Goal: Task Accomplishment & Management: Use online tool/utility

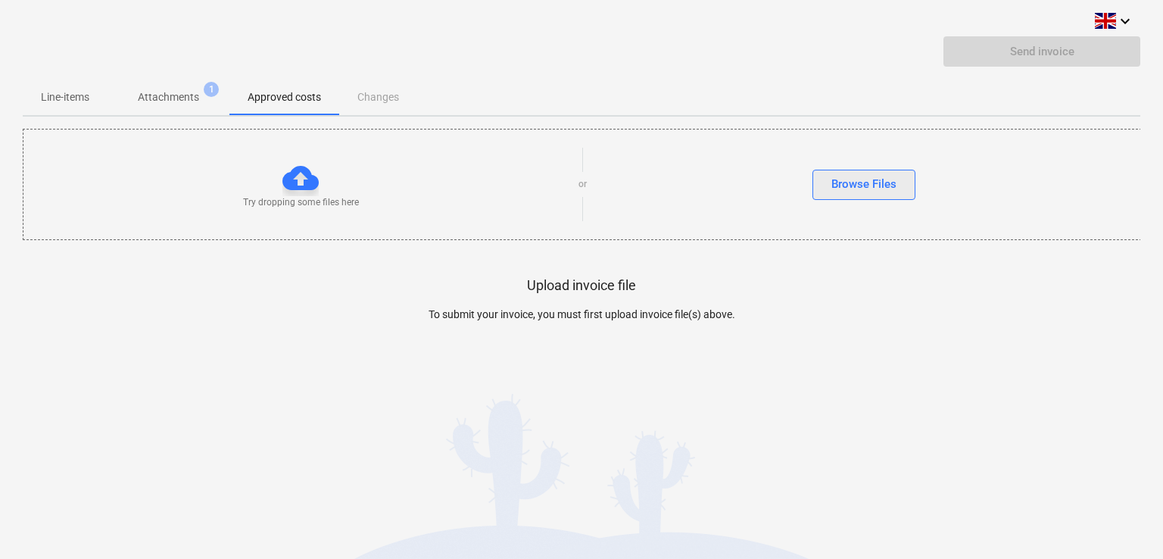
click at [890, 182] on div "Browse Files" at bounding box center [863, 184] width 65 height 20
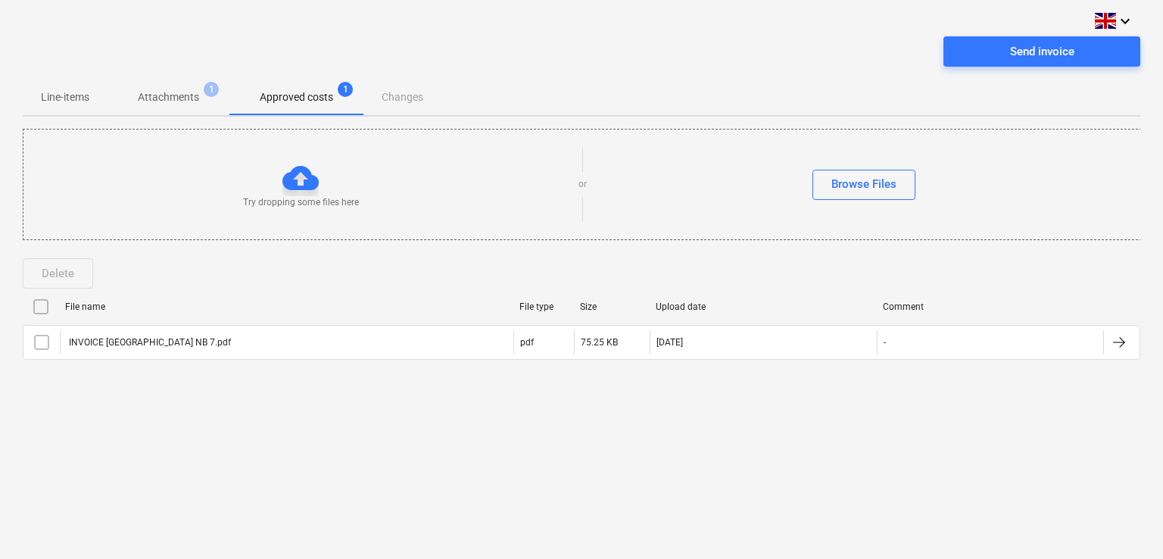
click at [309, 95] on p "Approved costs" at bounding box center [296, 97] width 73 height 16
click at [184, 99] on p "Attachments" at bounding box center [168, 97] width 61 height 16
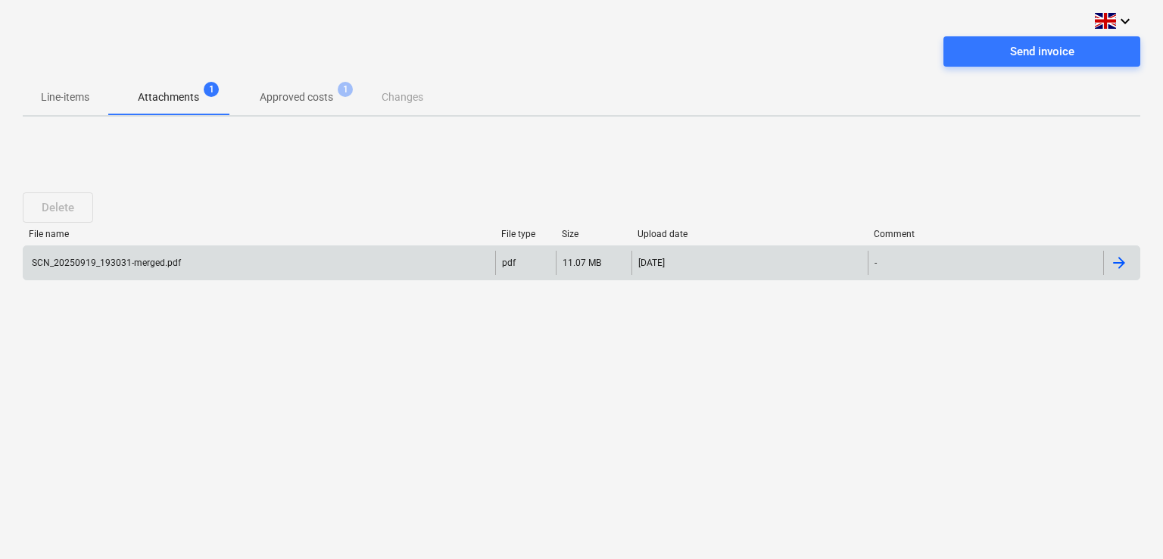
click at [1116, 264] on div at bounding box center [1119, 263] width 18 height 18
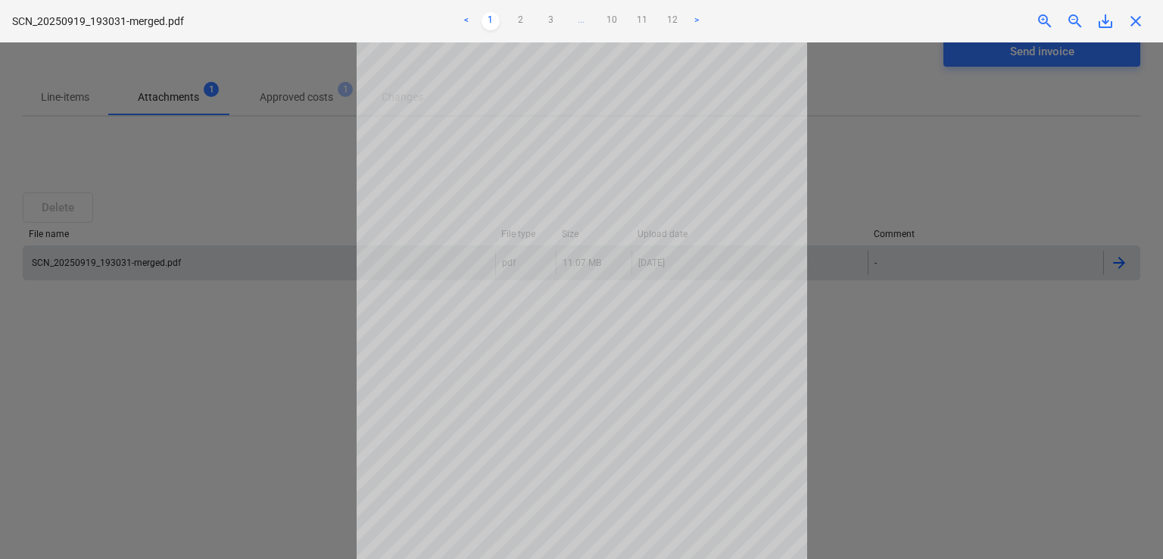
click at [201, 151] on div at bounding box center [581, 300] width 1163 height 516
click at [674, 21] on link "12" at bounding box center [672, 21] width 18 height 18
click at [1132, 17] on span "close" at bounding box center [1135, 21] width 18 height 18
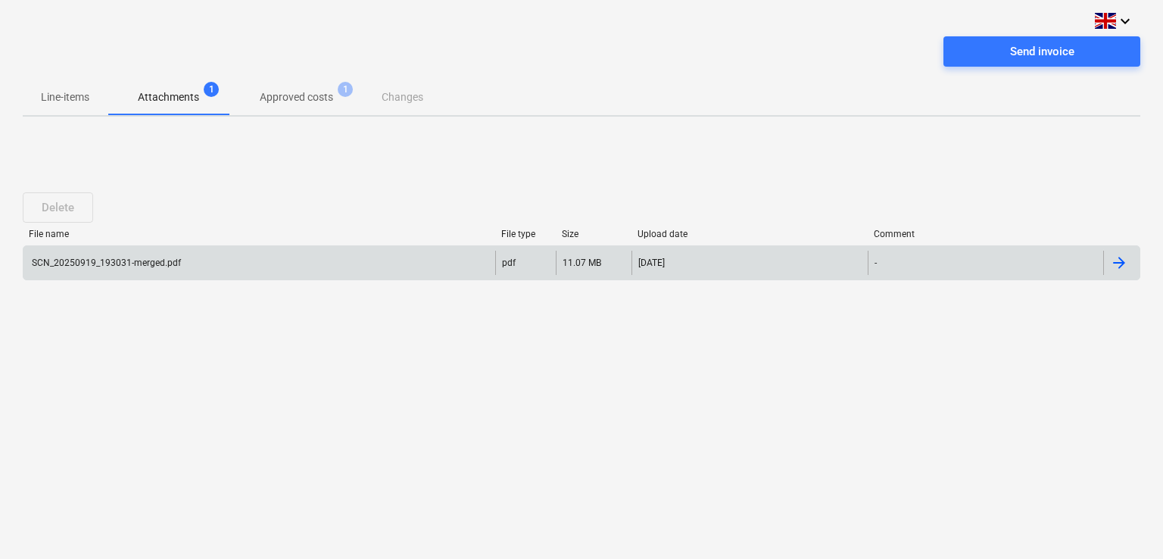
click at [1123, 262] on div at bounding box center [1119, 263] width 18 height 18
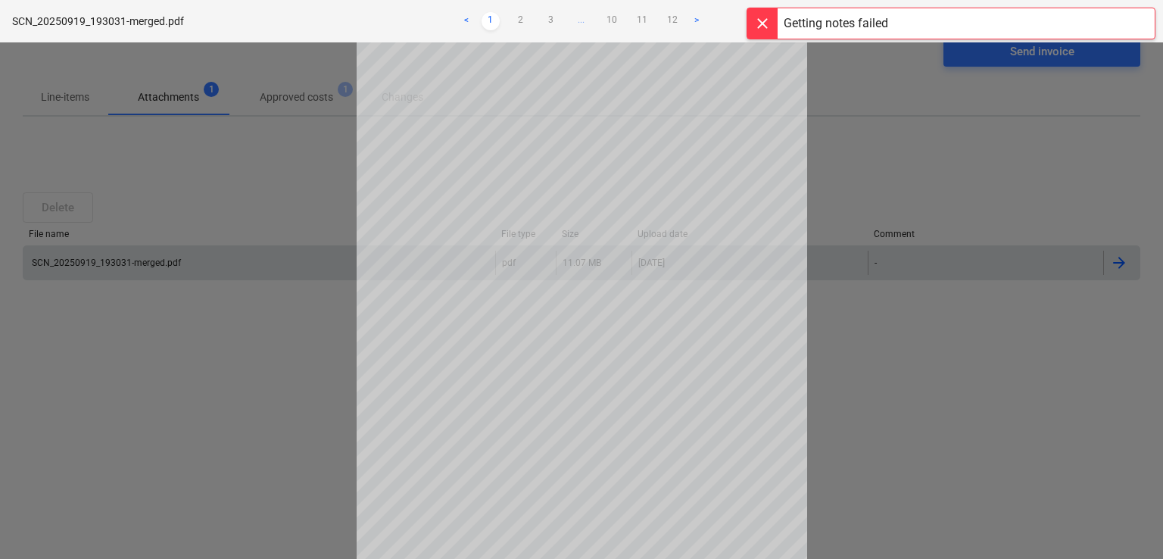
click at [285, 104] on div at bounding box center [581, 300] width 1163 height 516
click at [757, 25] on div at bounding box center [762, 23] width 30 height 30
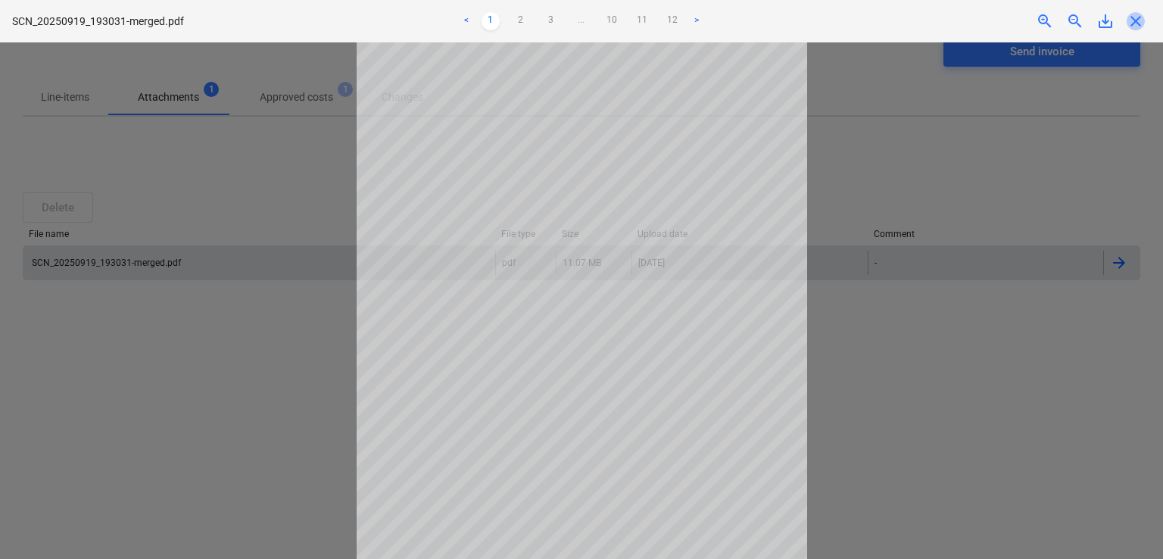
click at [1144, 19] on span "close" at bounding box center [1135, 21] width 18 height 18
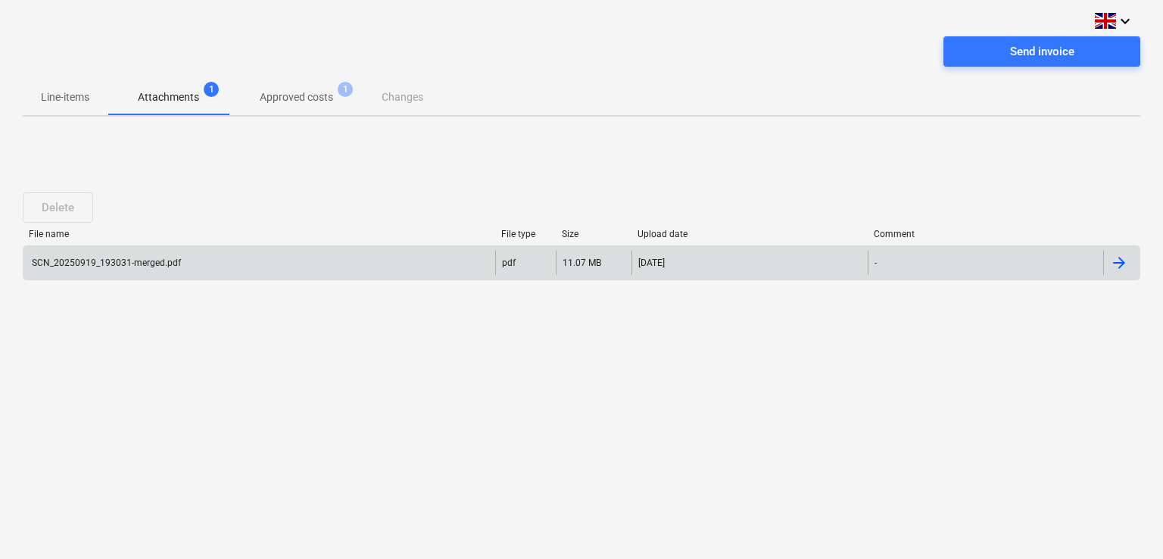
click at [292, 97] on p "Approved costs" at bounding box center [296, 97] width 73 height 16
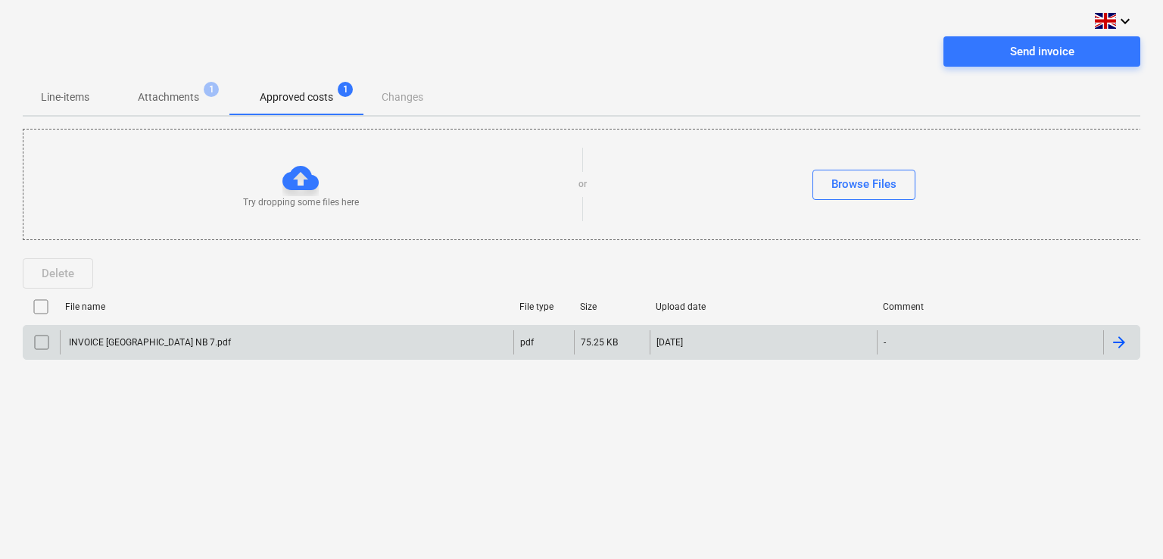
click at [1119, 344] on div at bounding box center [1119, 342] width 18 height 18
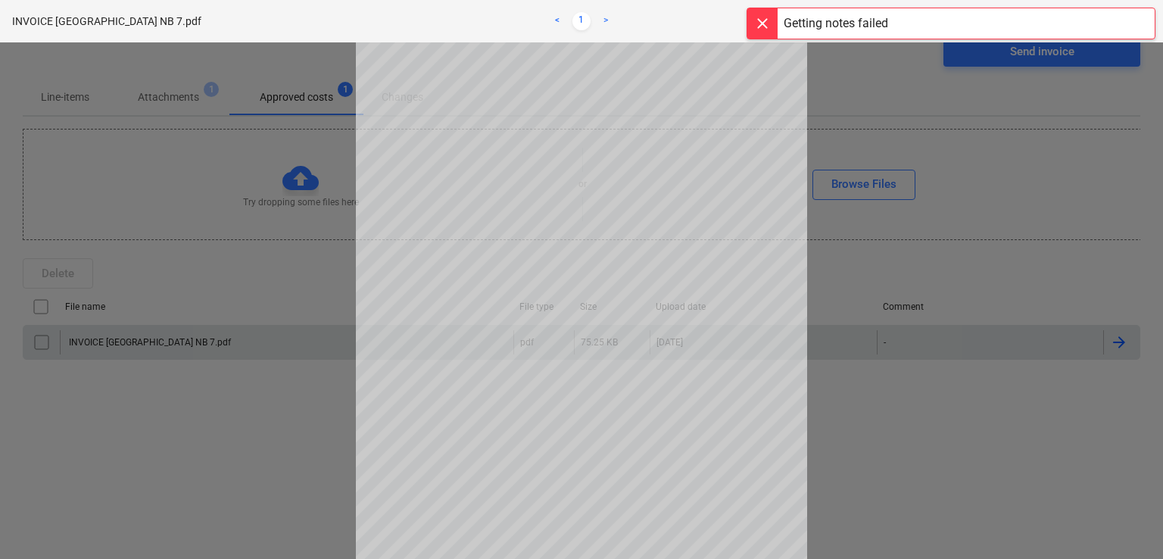
click at [890, 387] on div at bounding box center [581, 300] width 1163 height 516
click at [757, 26] on div at bounding box center [762, 23] width 30 height 30
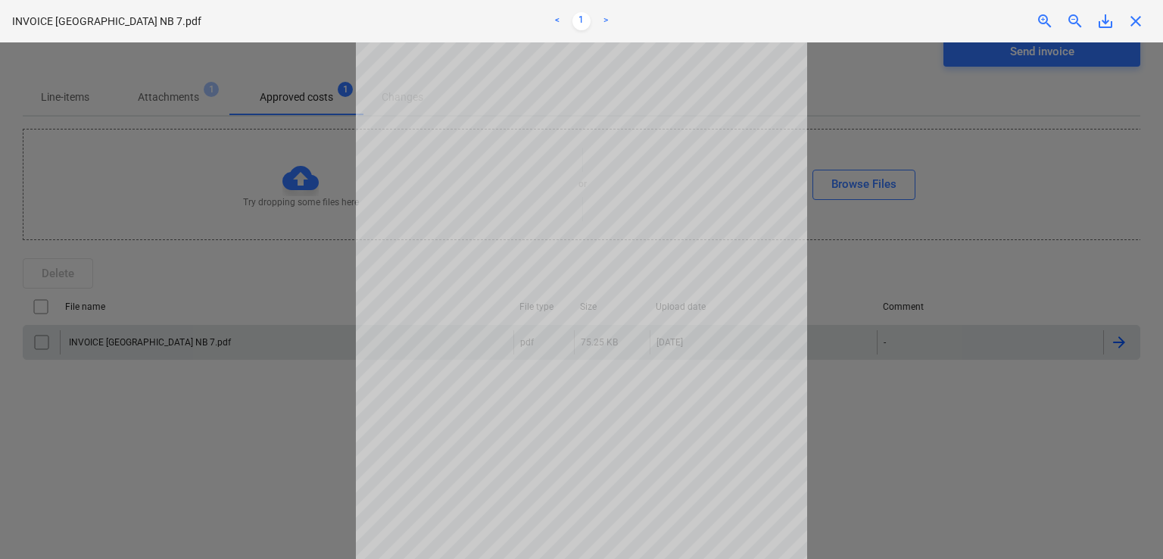
click at [1135, 22] on span "close" at bounding box center [1135, 21] width 18 height 18
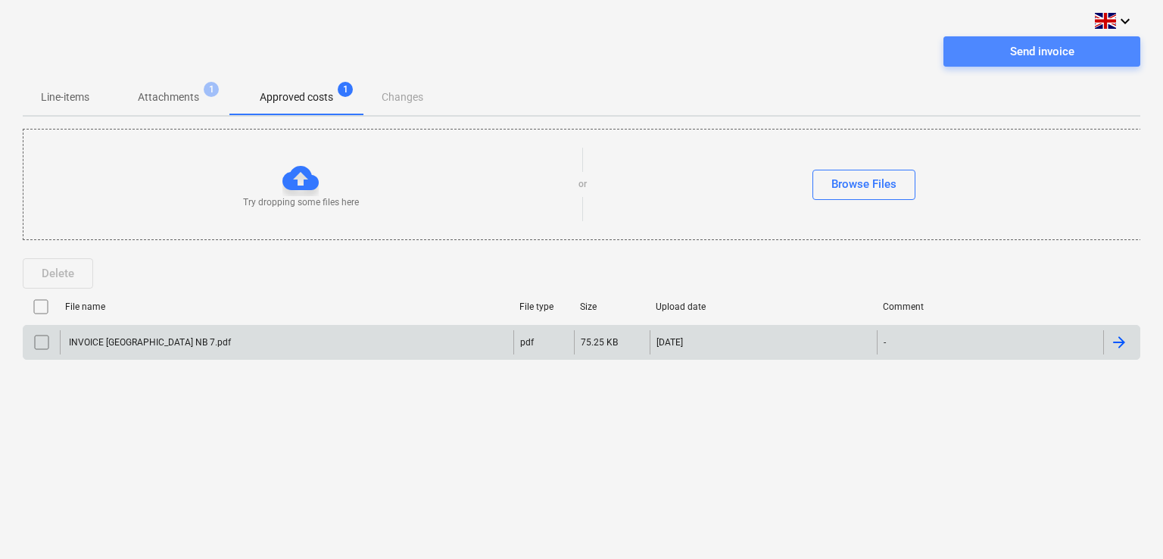
click at [1030, 54] on div "Send invoice" at bounding box center [1042, 52] width 64 height 20
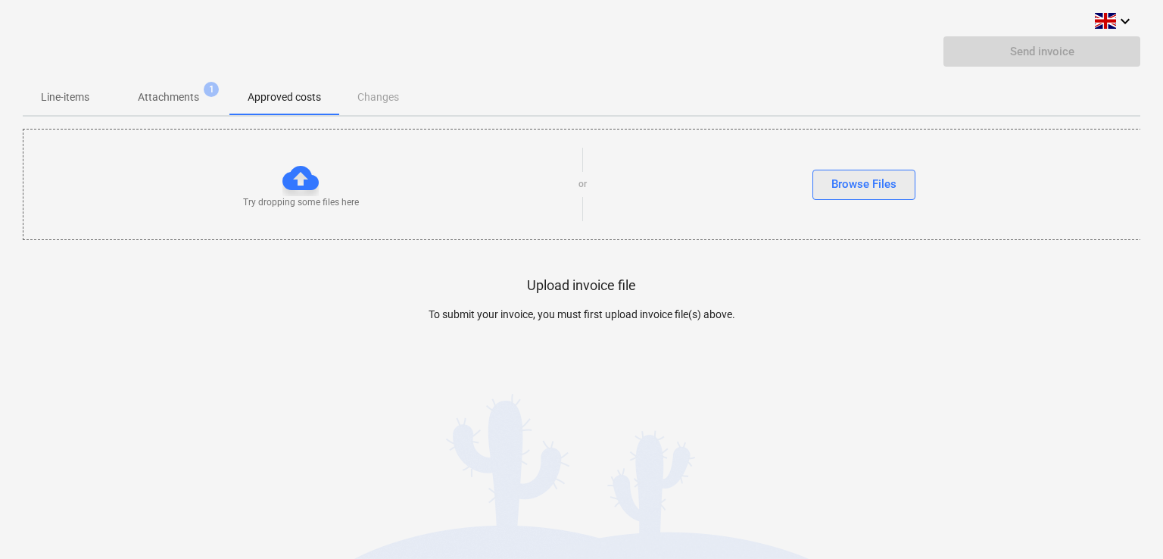
click at [867, 182] on div "Browse Files" at bounding box center [863, 184] width 65 height 20
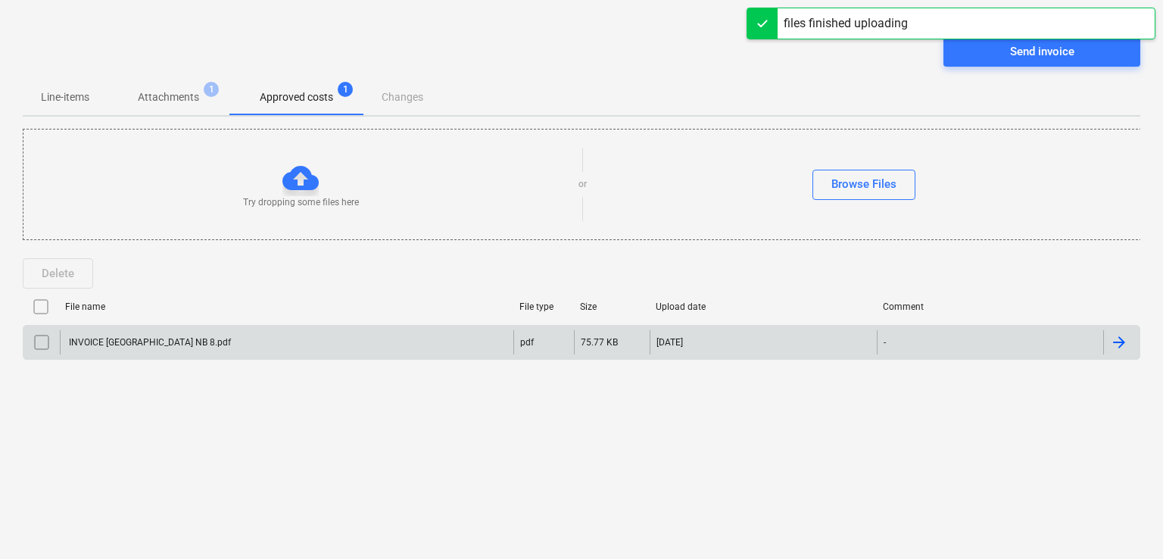
click at [1124, 341] on div at bounding box center [1119, 342] width 18 height 18
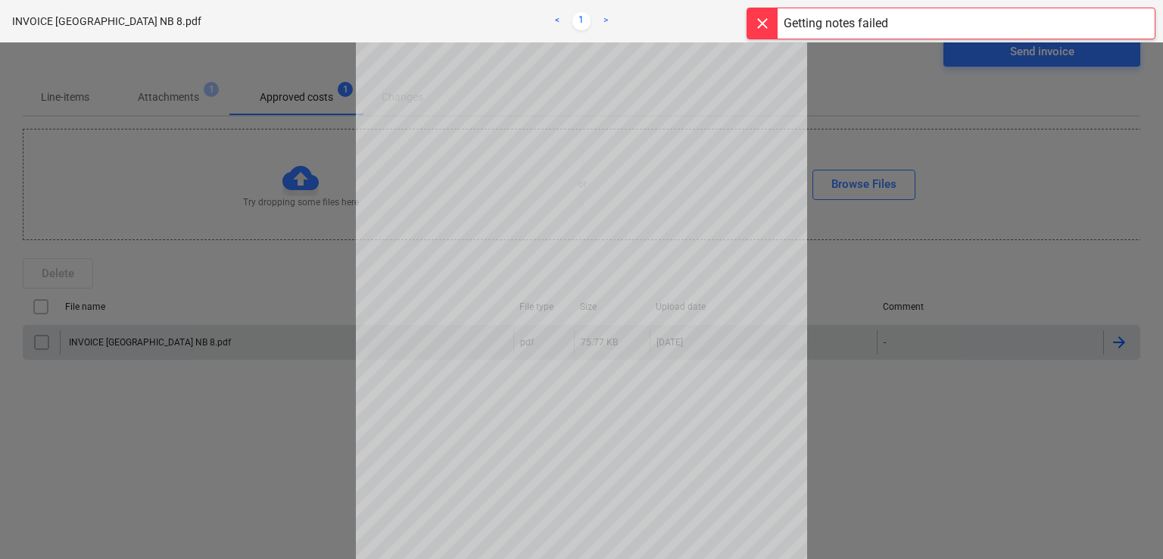
click at [897, 419] on div at bounding box center [581, 300] width 1163 height 516
click at [766, 23] on div at bounding box center [762, 23] width 30 height 30
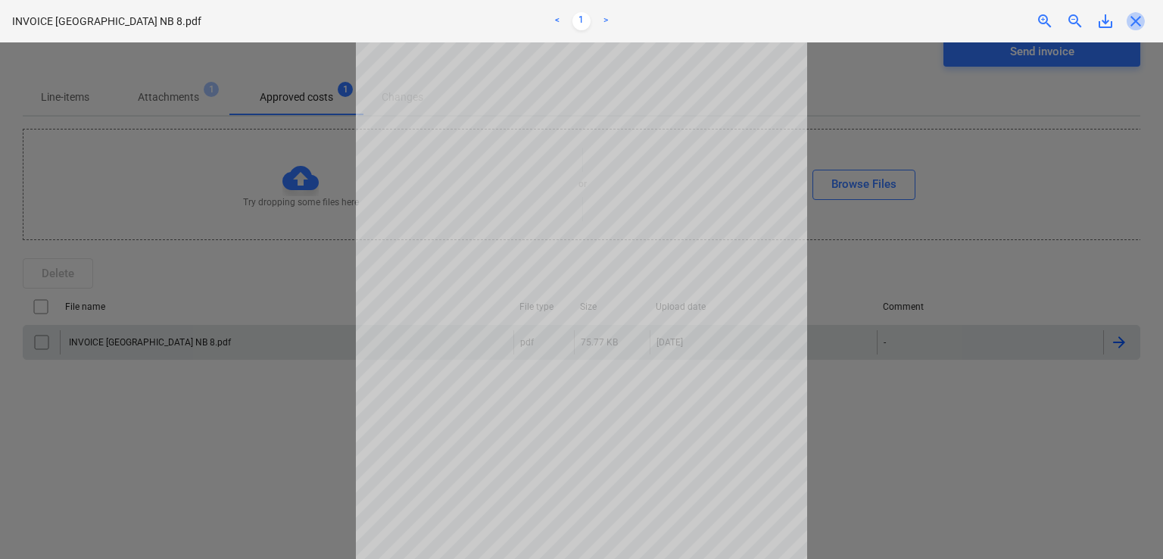
click at [1138, 26] on span "close" at bounding box center [1135, 21] width 18 height 18
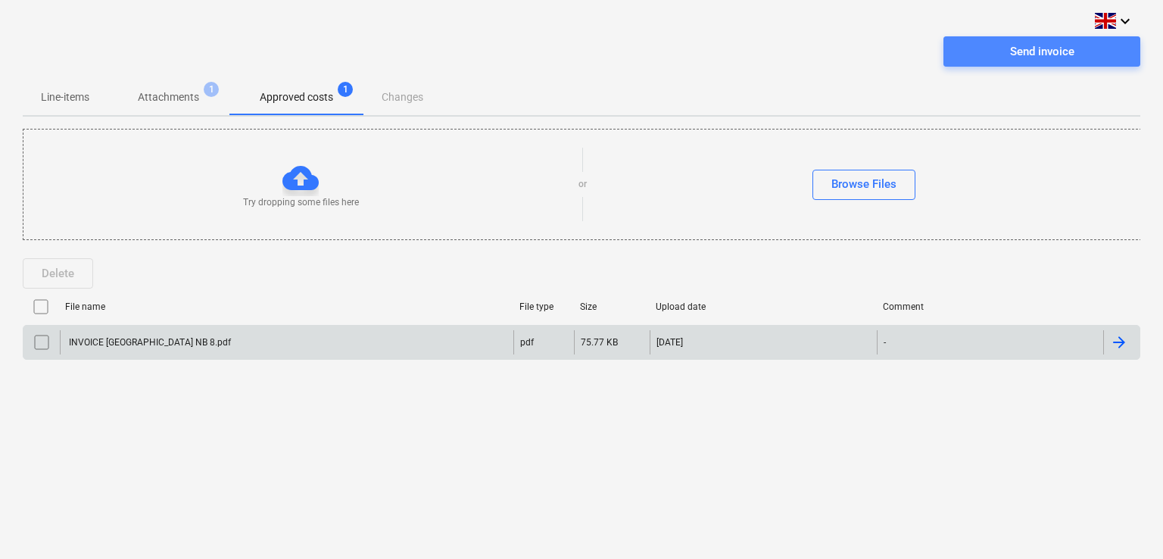
click at [1030, 49] on div "Send invoice" at bounding box center [1042, 52] width 64 height 20
